Goal: Find specific page/section: Find specific page/section

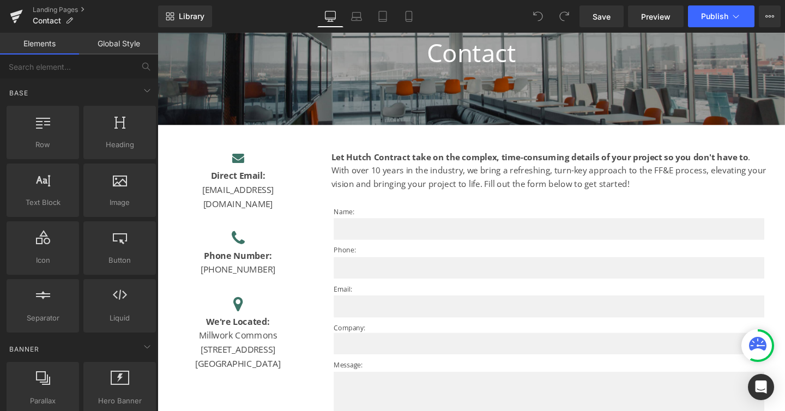
scroll to position [255, 0]
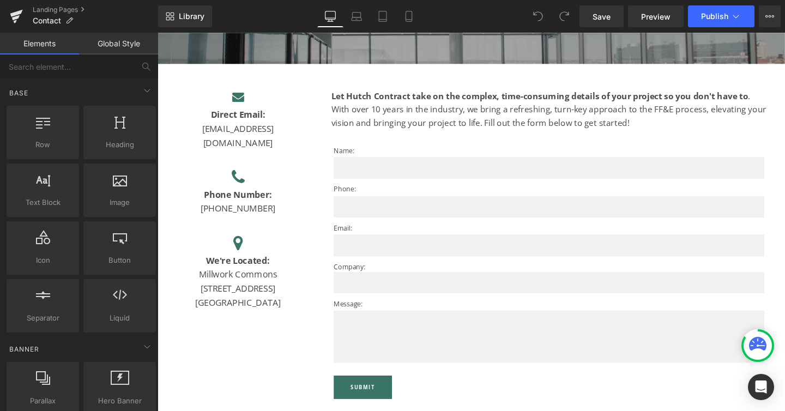
click at [261, 280] on p "Millwork Commons" at bounding box center [241, 287] width 147 height 15
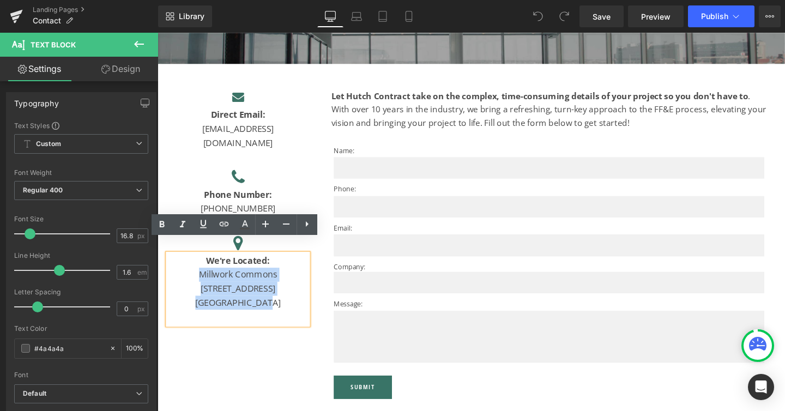
drag, startPoint x: 281, startPoint y: 302, endPoint x: 202, endPoint y: 275, distance: 83.6
click at [202, 275] on div "We're Located: Millwork Commons [STREET_ADDRESS]" at bounding box center [241, 302] width 147 height 75
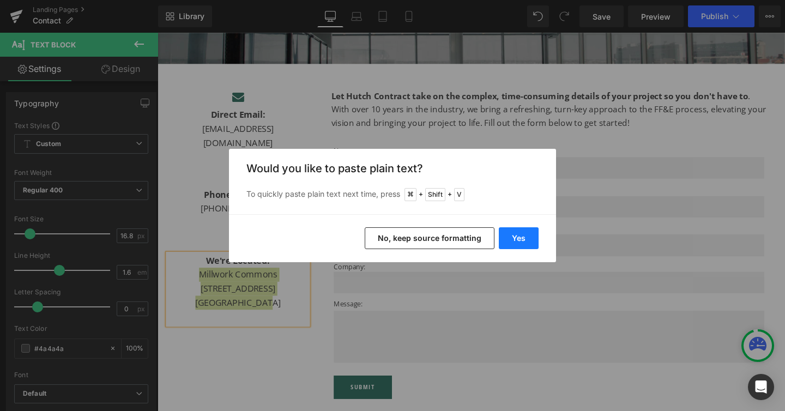
click at [522, 236] on button "Yes" at bounding box center [519, 238] width 40 height 22
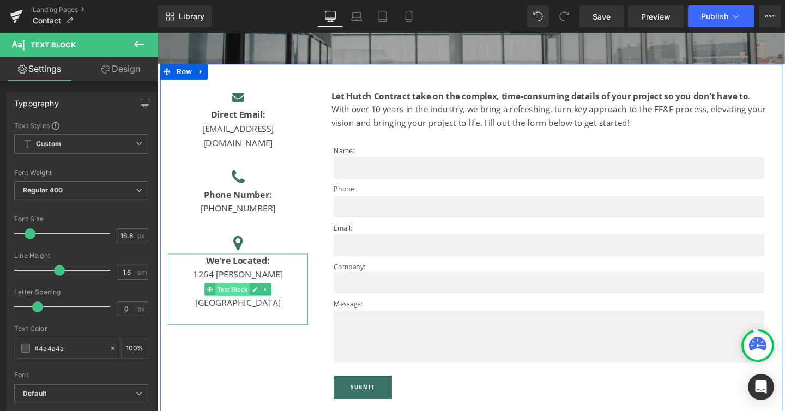
click at [245, 296] on span "Text Block" at bounding box center [236, 302] width 36 height 13
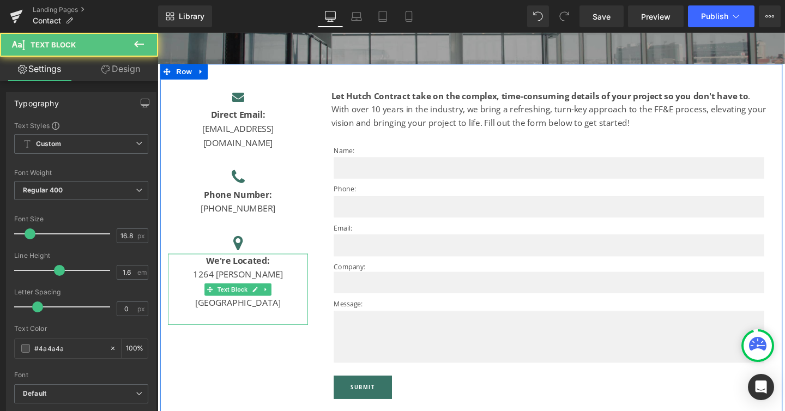
click at [241, 309] on p "[GEOGRAPHIC_DATA]" at bounding box center [241, 316] width 147 height 15
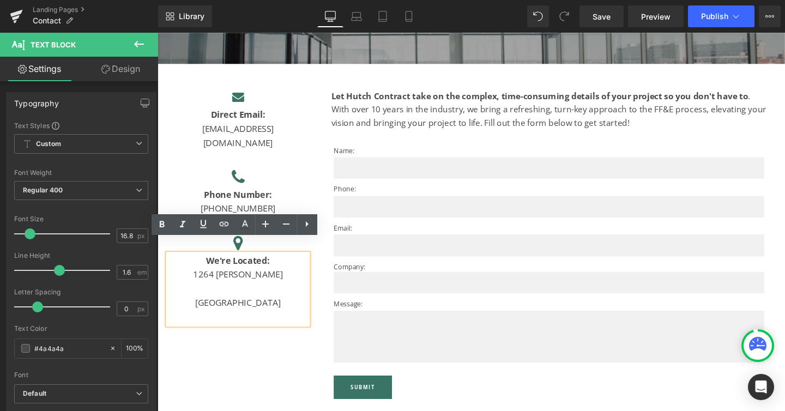
click at [204, 309] on p "[GEOGRAPHIC_DATA]" at bounding box center [241, 316] width 147 height 15
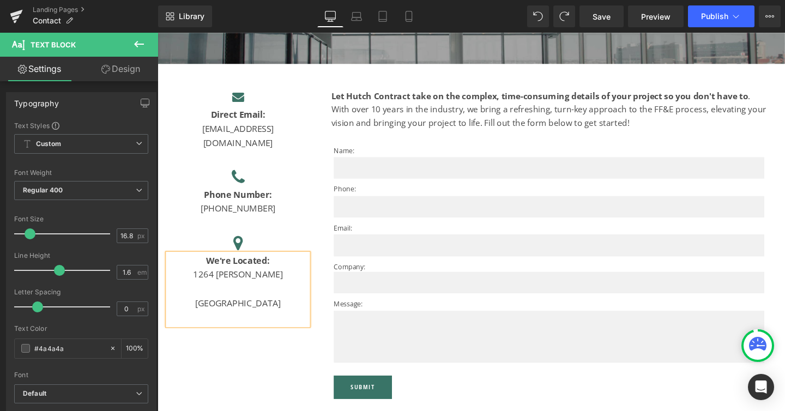
click at [202, 310] on p "[GEOGRAPHIC_DATA]" at bounding box center [241, 317] width 147 height 15
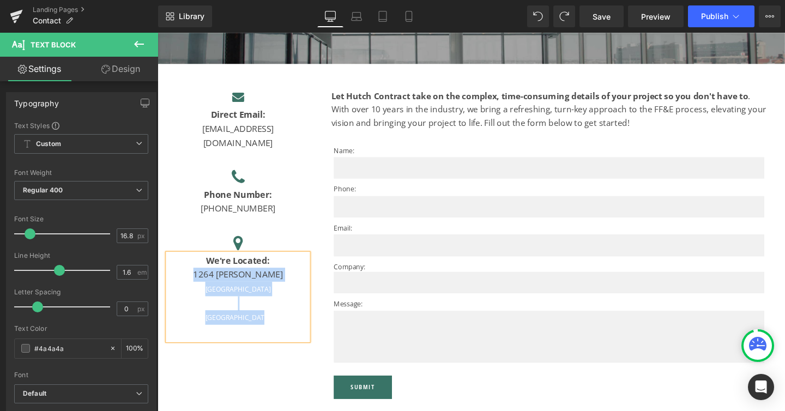
drag, startPoint x: 179, startPoint y: 272, endPoint x: 310, endPoint y: 348, distance: 151.2
click at [310, 348] on div "Icon Direct Email: [PERSON_NAME][EMAIL_ADDRESS][DOMAIN_NAME] Text Block Icon Ph…" at bounding box center [487, 252] width 654 height 374
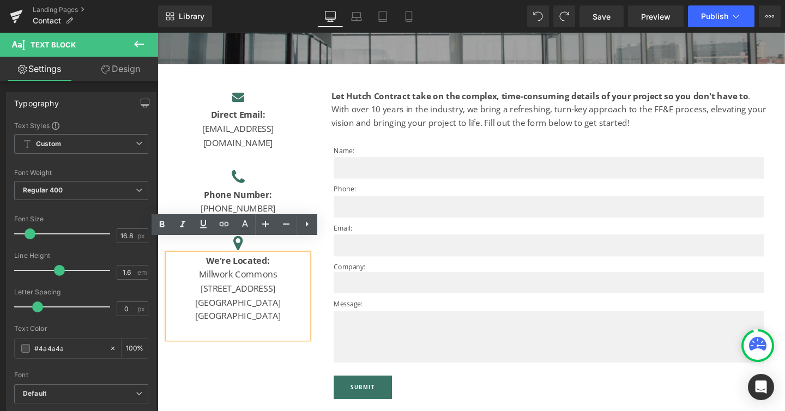
click at [285, 280] on p "Millwork Commons" at bounding box center [241, 287] width 147 height 15
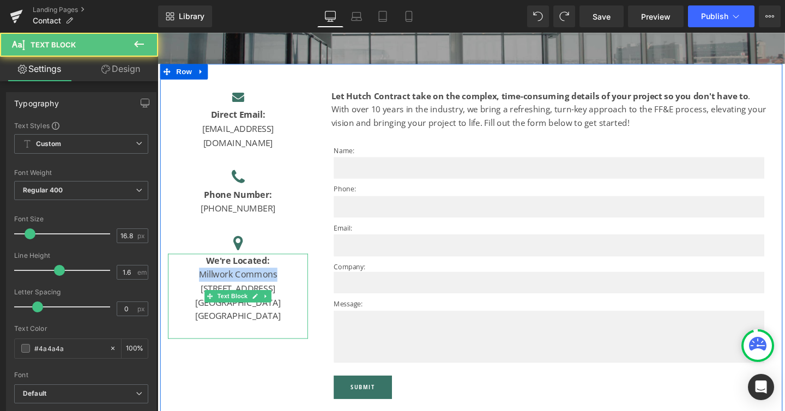
drag, startPoint x: 283, startPoint y: 274, endPoint x: 195, endPoint y: 273, distance: 87.8
click at [195, 280] on p "Millwork Commons" at bounding box center [241, 287] width 147 height 15
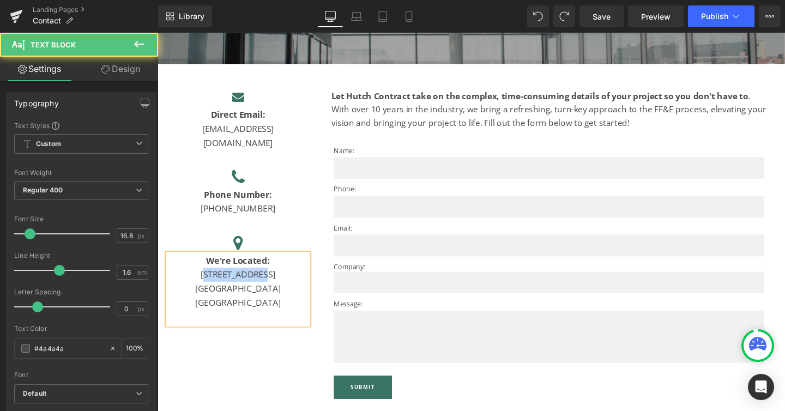
drag, startPoint x: 217, startPoint y: 271, endPoint x: 274, endPoint y: 273, distance: 56.7
click at [274, 280] on p "[STREET_ADDRESS]" at bounding box center [241, 287] width 147 height 15
drag, startPoint x: 281, startPoint y: 300, endPoint x: 200, endPoint y: 302, distance: 80.7
click at [200, 309] on p "[GEOGRAPHIC_DATA]" at bounding box center [241, 316] width 147 height 15
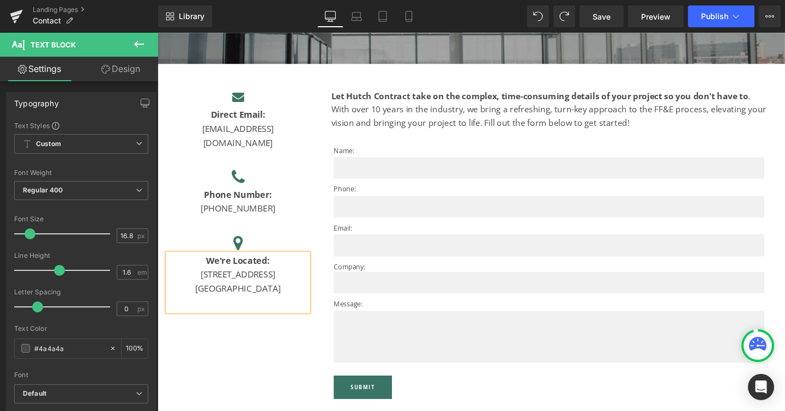
click at [220, 376] on div "Icon Direct Email: [EMAIL_ADDRESS][DOMAIN_NAME] Text Block Icon Phone Number: […" at bounding box center [487, 252] width 654 height 374
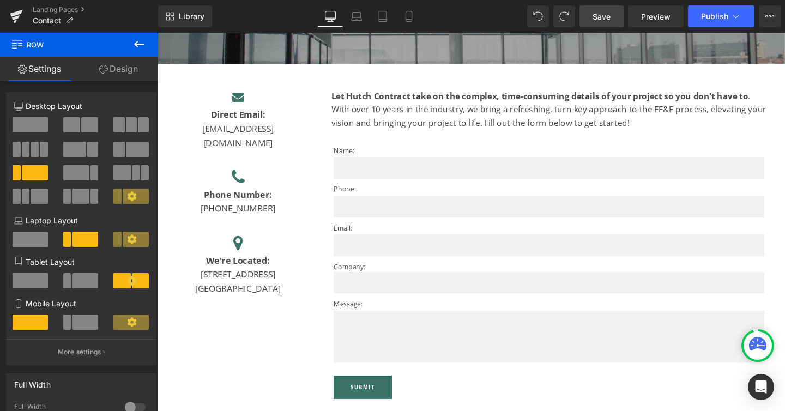
click at [605, 21] on span "Save" at bounding box center [601, 16] width 18 height 11
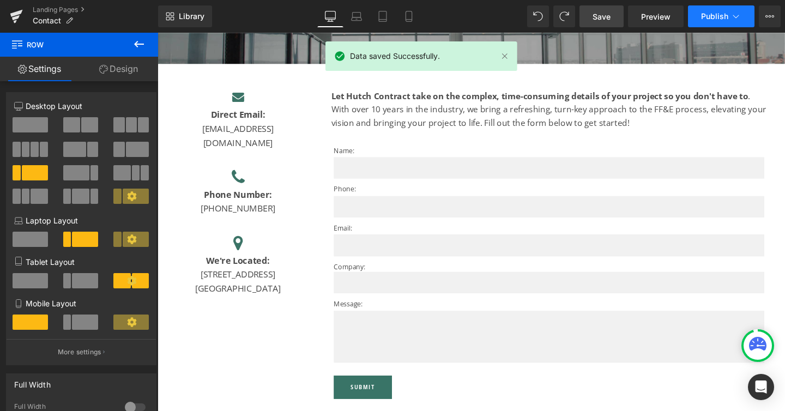
click at [735, 9] on button "Publish" at bounding box center [721, 16] width 66 height 22
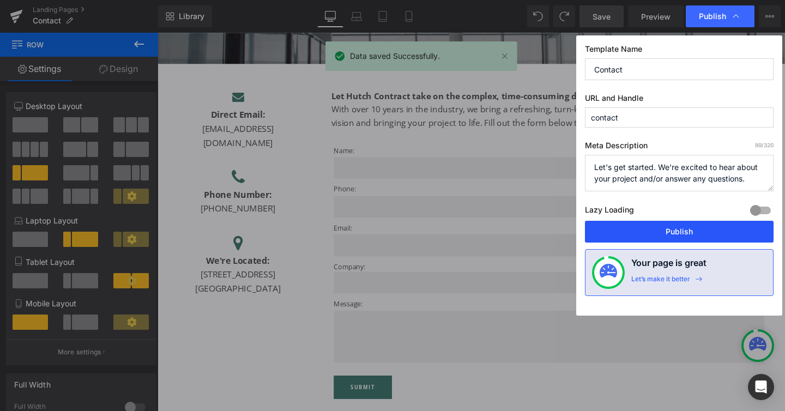
click at [646, 227] on button "Publish" at bounding box center [679, 232] width 189 height 22
